Goal: Understand process/instructions: Learn how to perform a task or action

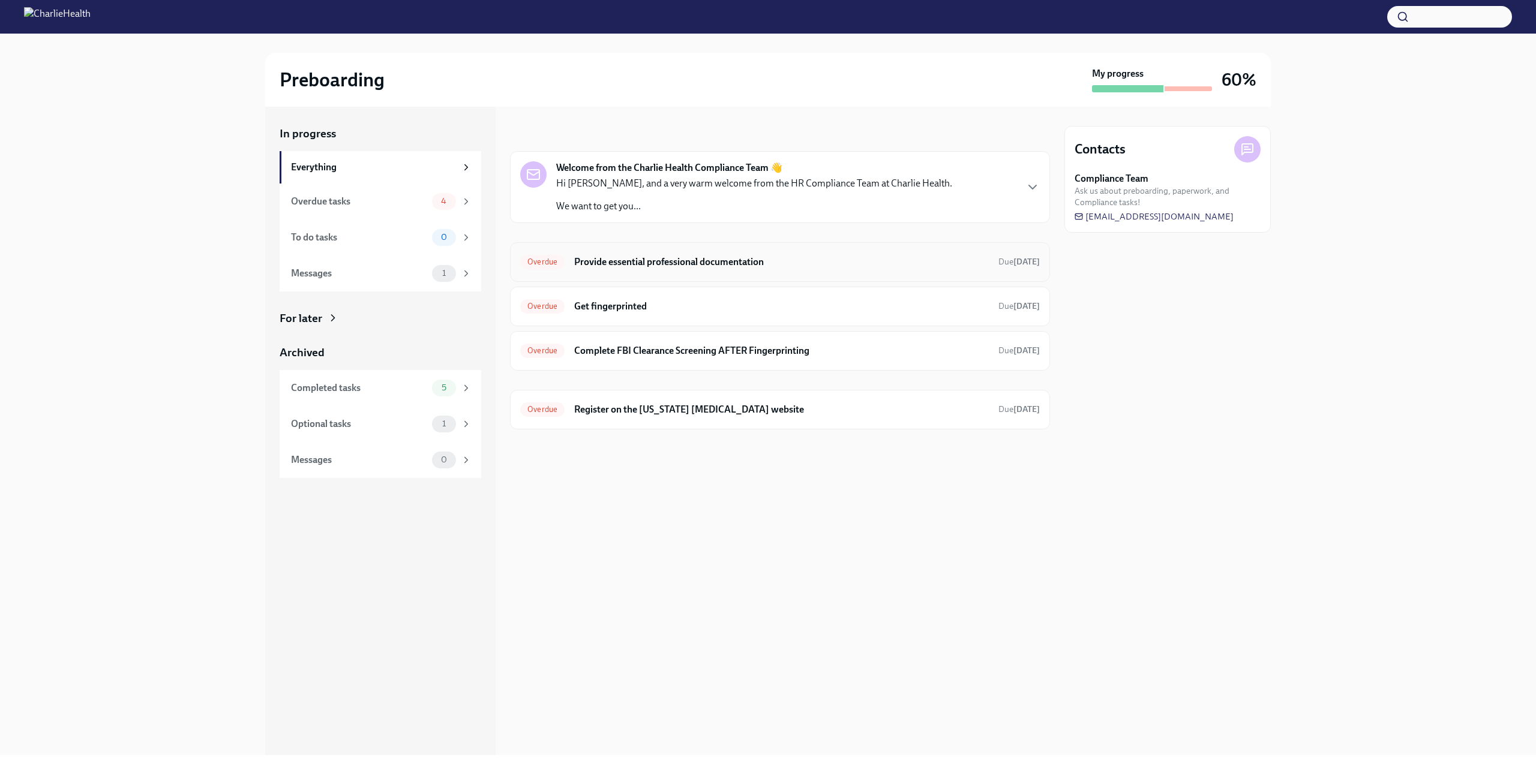
click at [682, 257] on h6 "Provide essential professional documentation" at bounding box center [781, 262] width 415 height 13
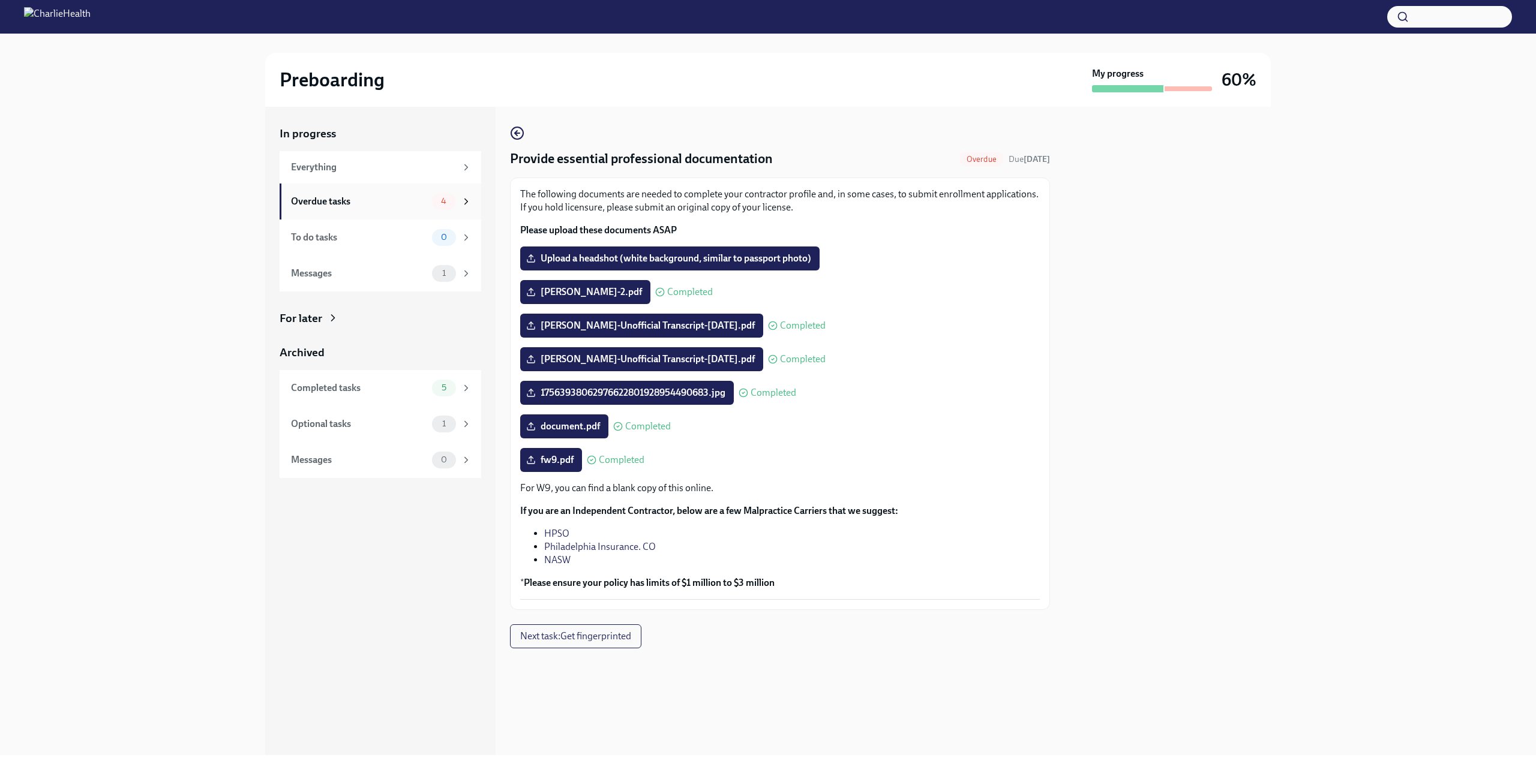
click at [382, 203] on div "Overdue tasks" at bounding box center [359, 201] width 136 height 13
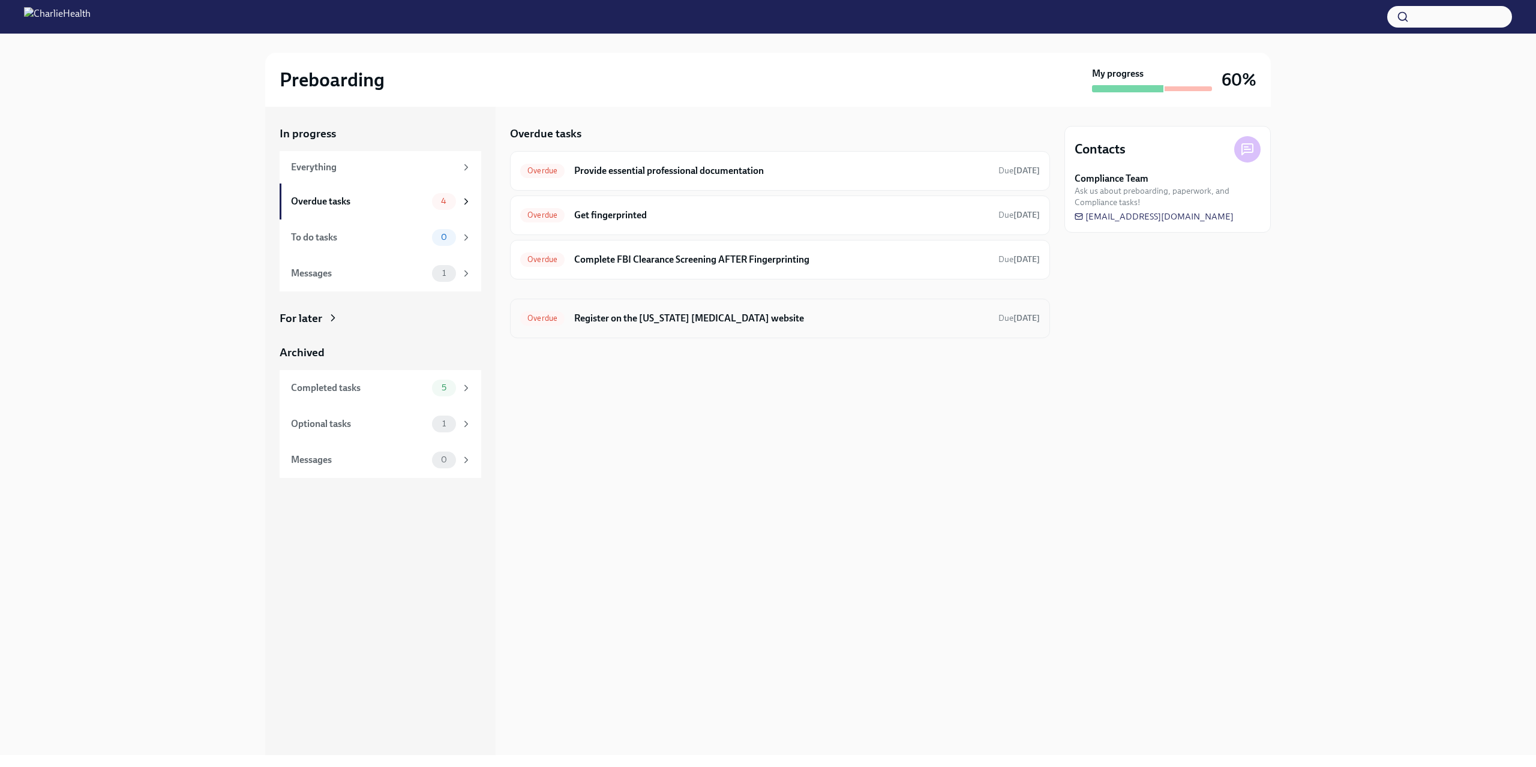
click at [664, 324] on h6 "Register on the [US_STATE] [MEDICAL_DATA] website" at bounding box center [781, 318] width 415 height 13
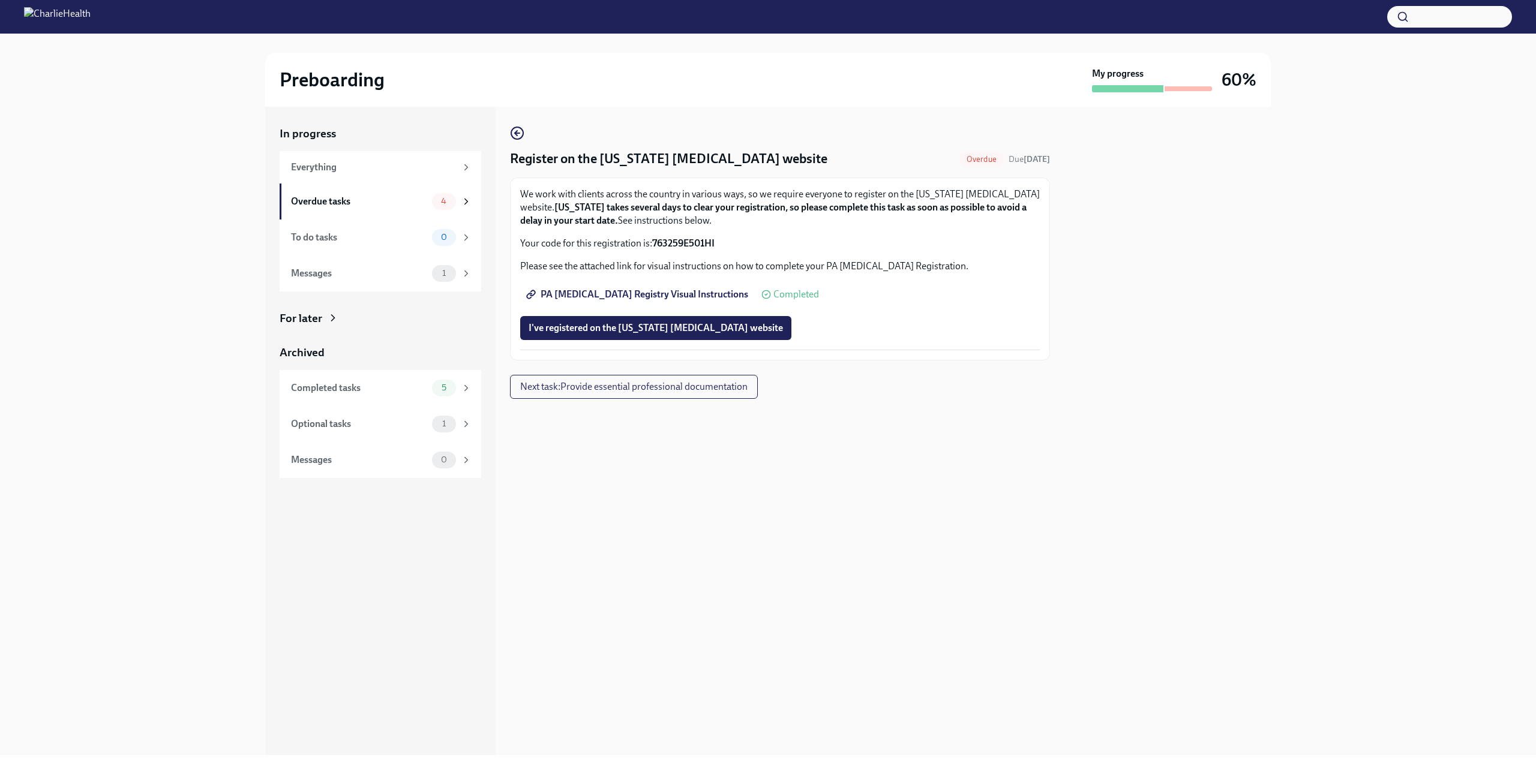
click at [585, 285] on link "PA [MEDICAL_DATA] Registry Visual Instructions" at bounding box center [638, 295] width 236 height 24
